Goal: Task Accomplishment & Management: Manage account settings

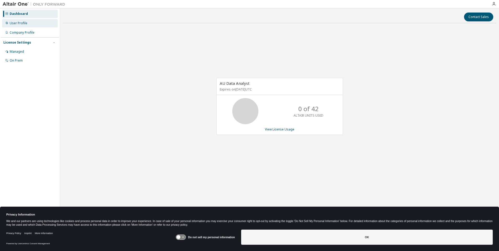
click at [21, 24] on div "User Profile" at bounding box center [19, 23] width 18 height 4
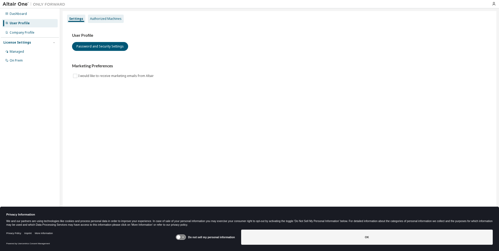
click at [110, 20] on div "Authorized Machines" at bounding box center [106, 19] width 32 height 4
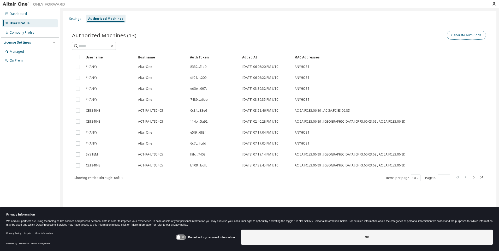
click at [468, 36] on button "Generate Auth Code" at bounding box center [465, 35] width 39 height 9
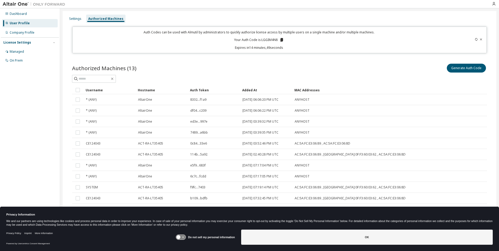
click at [282, 40] on icon at bounding box center [281, 40] width 3 height 4
click at [493, 2] on icon "button" at bounding box center [493, 4] width 4 height 4
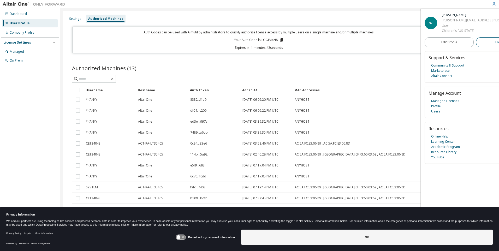
click at [495, 43] on span "Logout" at bounding box center [500, 42] width 11 height 5
